Goal: Participate in discussion: Engage in conversation with other users on a specific topic

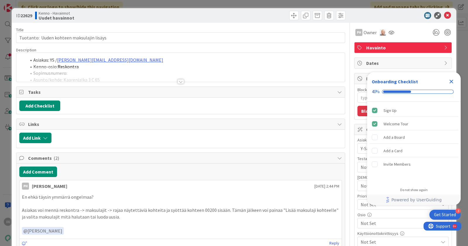
click at [180, 81] on div at bounding box center [181, 81] width 6 height 5
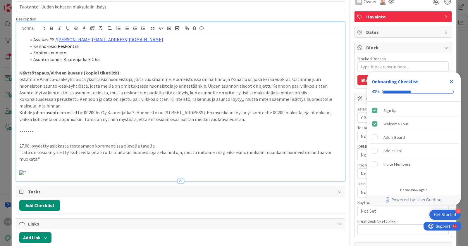
scroll to position [30, 0]
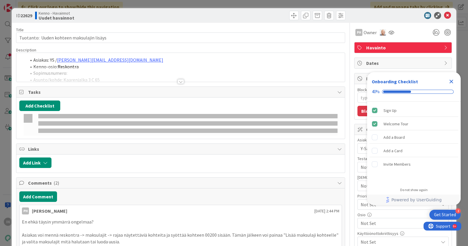
type textarea "x"
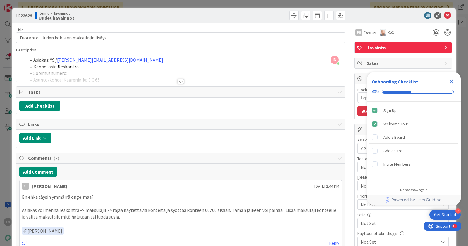
click at [181, 81] on div at bounding box center [181, 81] width 6 height 5
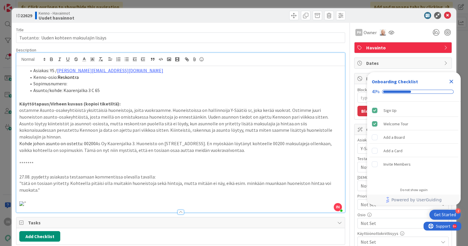
click at [454, 80] on icon "Close Checklist" at bounding box center [451, 81] width 7 height 7
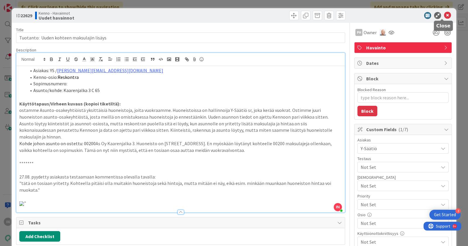
click at [444, 16] on icon at bounding box center [447, 15] width 7 height 7
